Goal: Check status

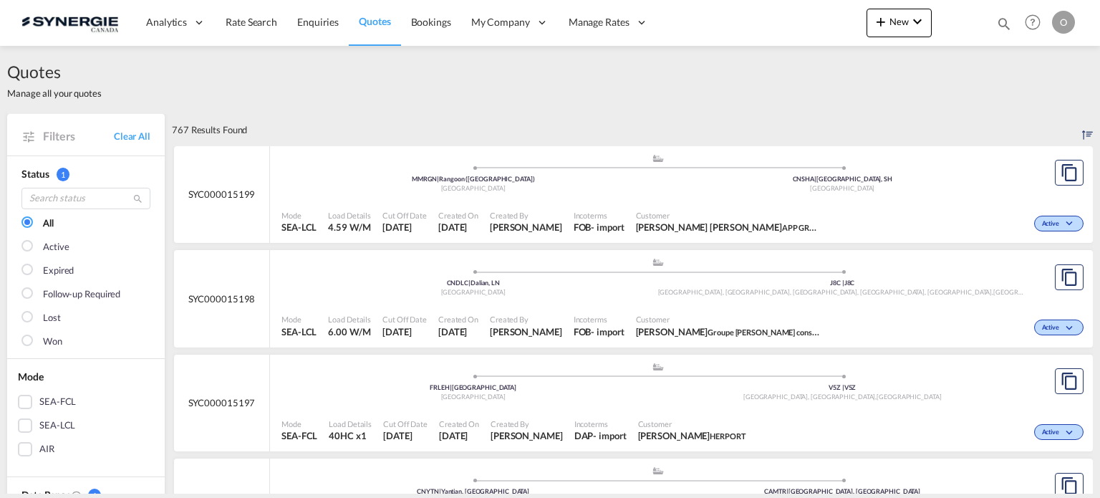
click at [1005, 21] on md-icon "icon-magnify" at bounding box center [1004, 24] width 16 height 16
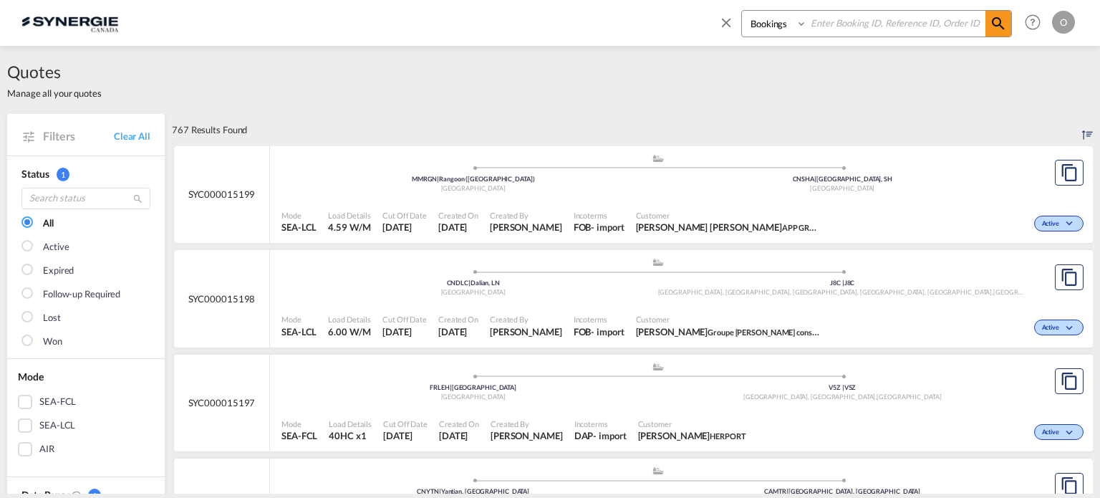
click at [776, 28] on select "Bookings Quotes Enquiries" at bounding box center [776, 24] width 68 height 26
select select "Quotes"
click at [742, 11] on select "Bookings Quotes Enquiries" at bounding box center [776, 24] width 68 height 26
click at [817, 19] on input at bounding box center [896, 23] width 178 height 25
paste input "SYC000014126"
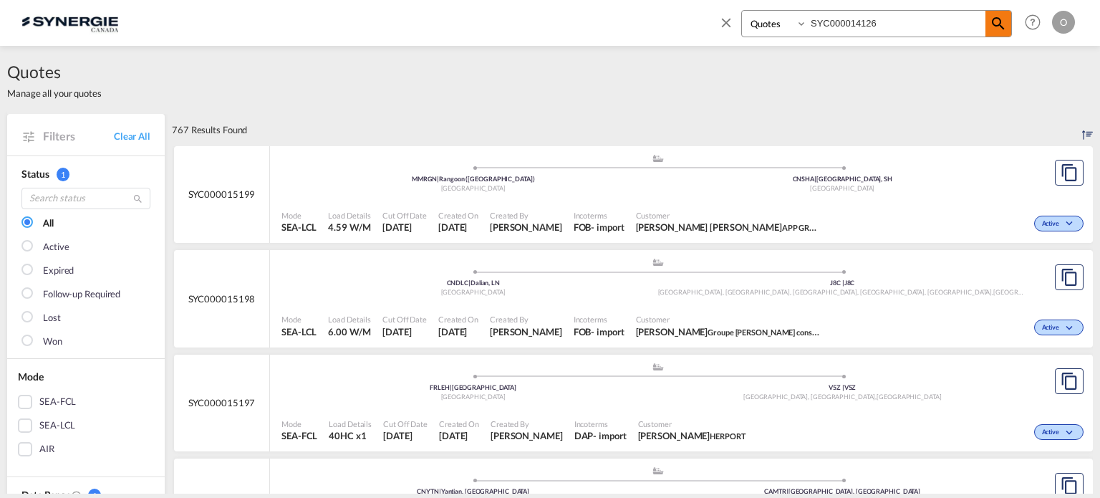
type input "SYC000014126"
click at [997, 27] on md-icon "icon-magnify" at bounding box center [998, 23] width 17 height 17
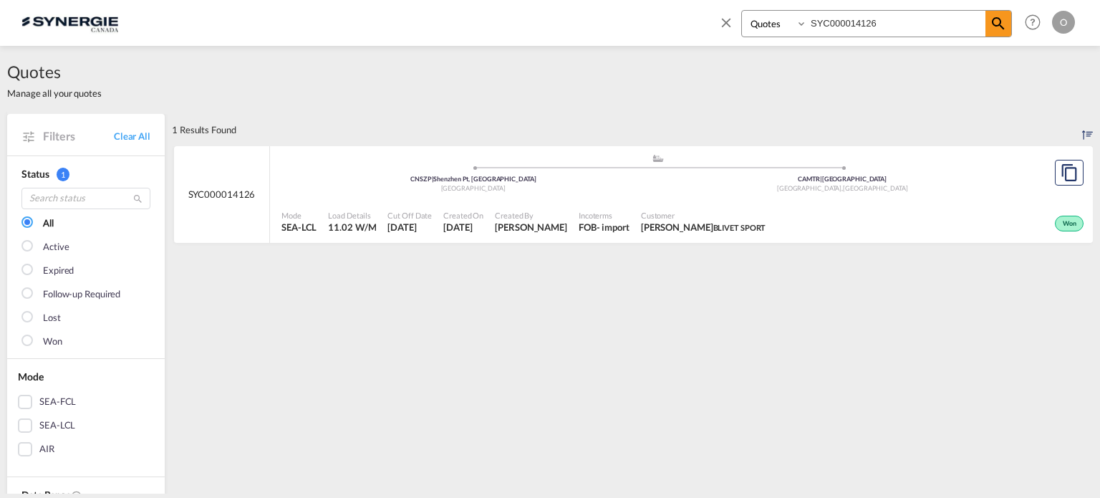
click at [626, 220] on span "Incoterms" at bounding box center [604, 215] width 51 height 11
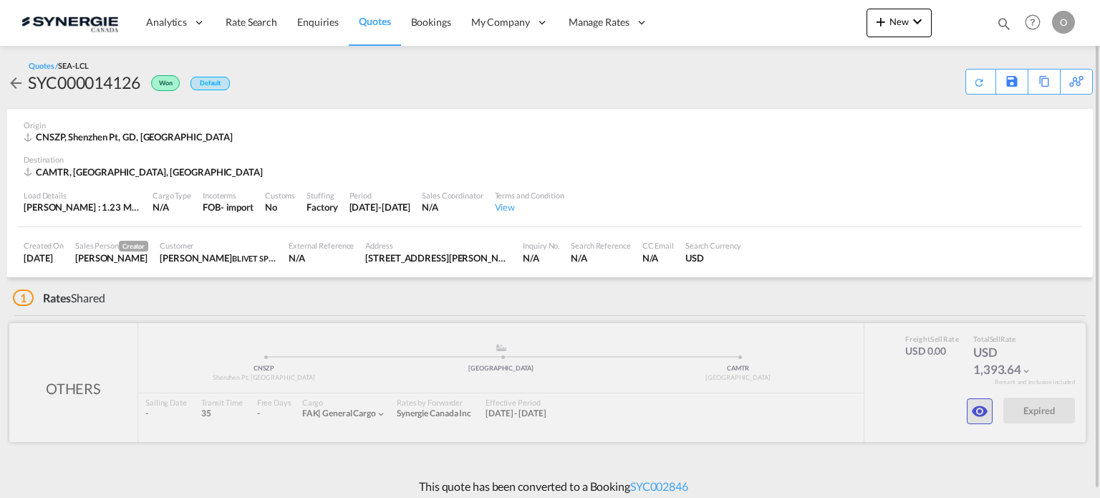
click at [980, 406] on md-icon "icon-eye" at bounding box center [979, 411] width 17 height 17
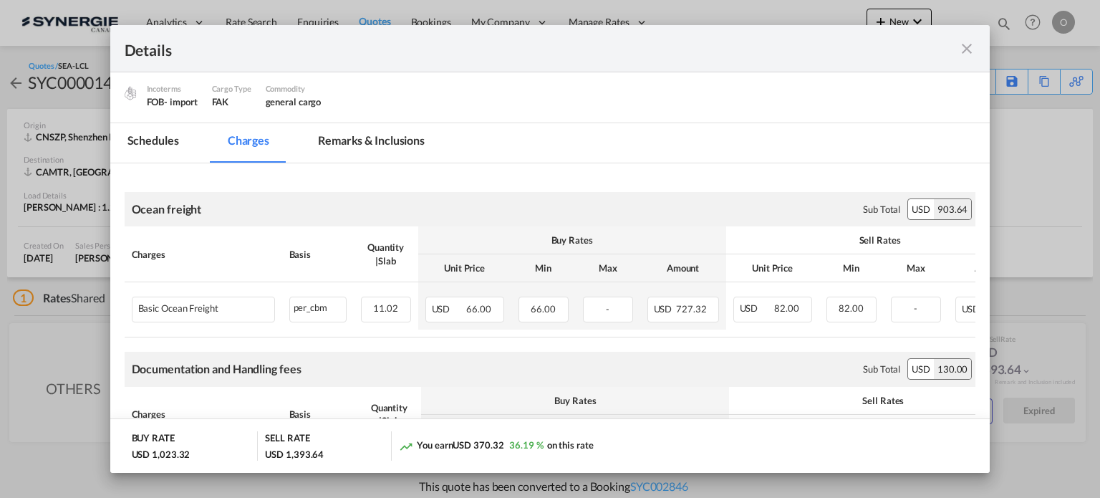
scroll to position [143, 0]
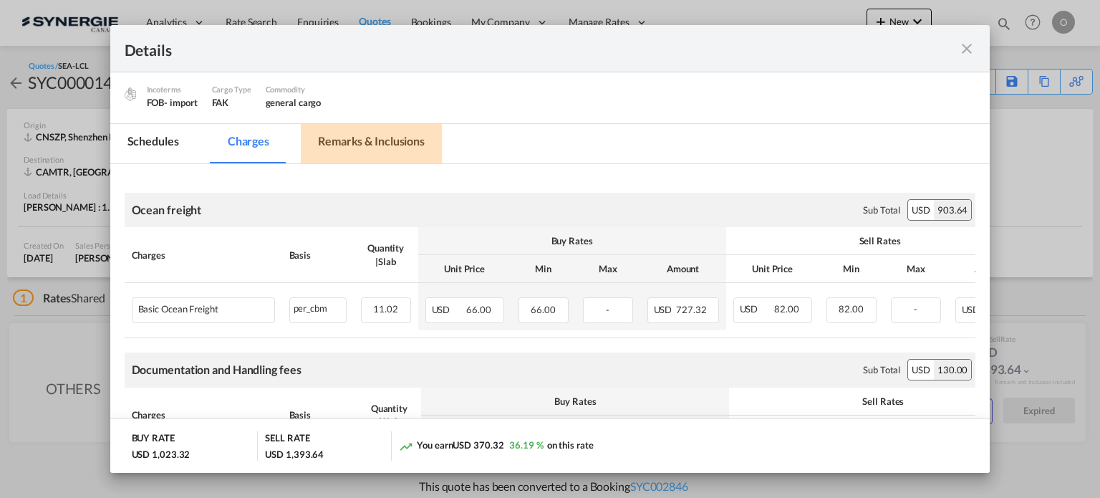
click at [347, 138] on md-tab-item "Remarks & Inclusions" at bounding box center [371, 143] width 141 height 39
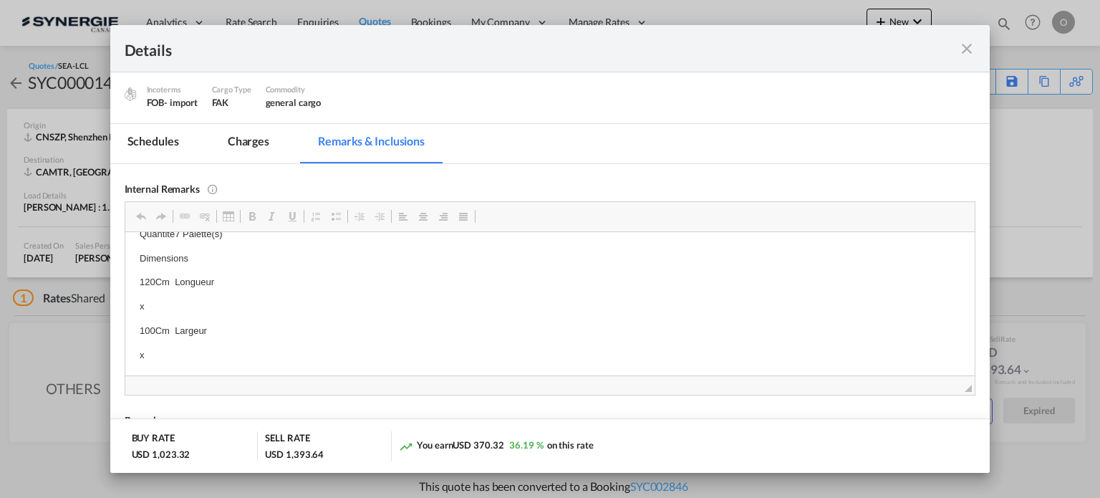
scroll to position [430, 0]
click at [1067, 203] on div "Details Port of Loading CNSZP/Shenzhen Pt, GD T/S Vancouver Liner/Carrier OTHER…" at bounding box center [550, 249] width 1100 height 498
click at [66, 339] on div "Details Port of Loading CNSZP/Shenzhen Pt, GD T/S Vancouver Liner/Carrier OTHER…" at bounding box center [550, 249] width 1100 height 498
